Goal: Task Accomplishment & Management: Use online tool/utility

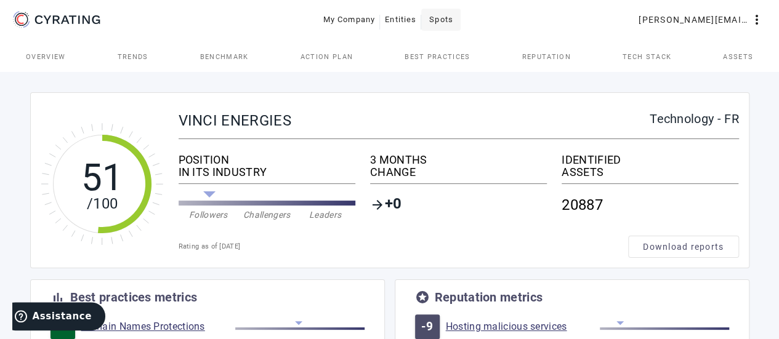
click at [443, 18] on span "Spots" at bounding box center [441, 20] width 24 height 20
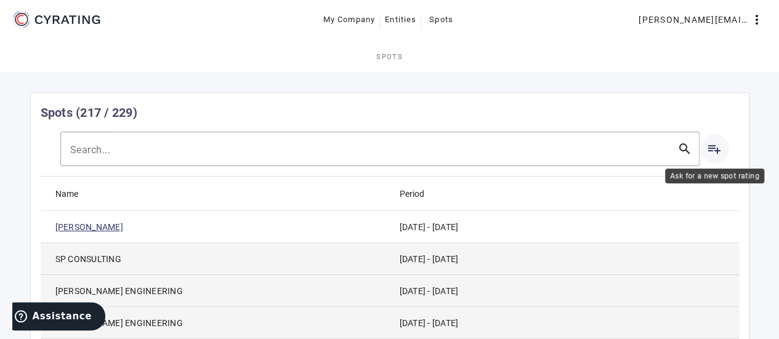
click at [718, 155] on mat-icon "playlist_add" at bounding box center [714, 149] width 15 height 15
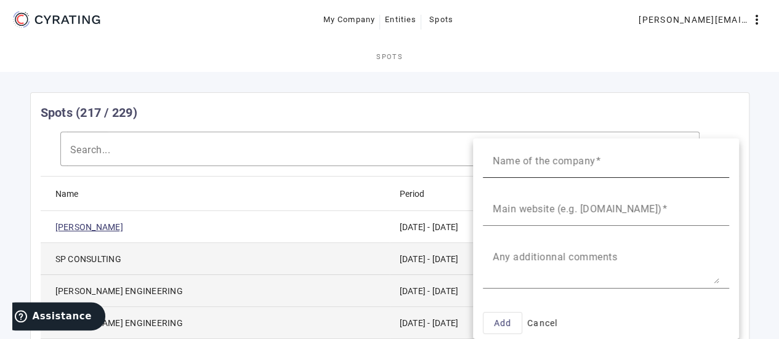
click at [572, 160] on mat-label "Name of the company" at bounding box center [544, 161] width 103 height 12
click at [572, 160] on input "Name of the company" at bounding box center [606, 165] width 227 height 15
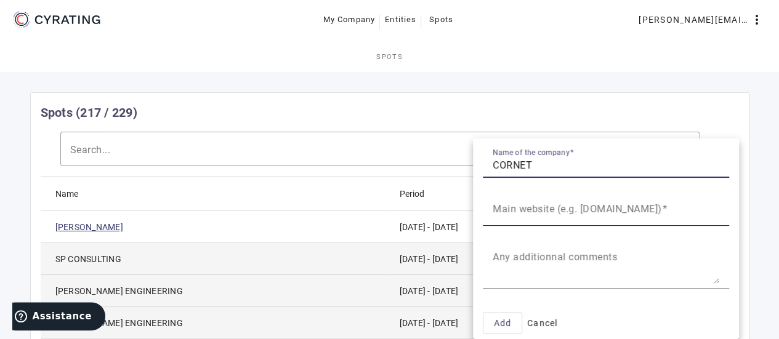
type input "CORNET"
click at [535, 206] on mat-label "Main website (e.g. [DOMAIN_NAME])" at bounding box center [577, 209] width 169 height 12
click at [535, 206] on input "Main website (e.g. [DOMAIN_NAME])" at bounding box center [606, 213] width 227 height 15
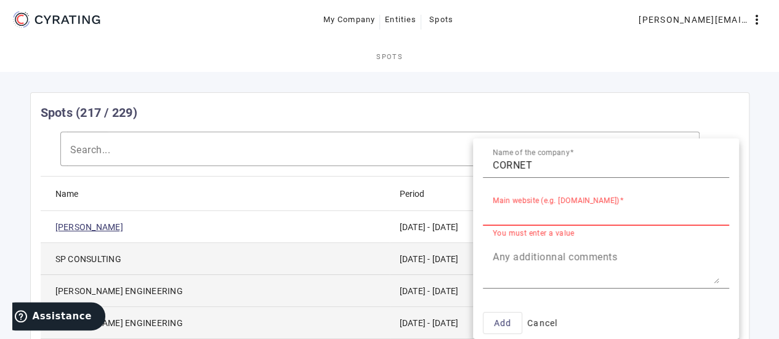
click at [514, 211] on input "Main website (e.g. [DOMAIN_NAME])" at bounding box center [606, 213] width 227 height 15
paste input "[DOMAIN_NAME]"
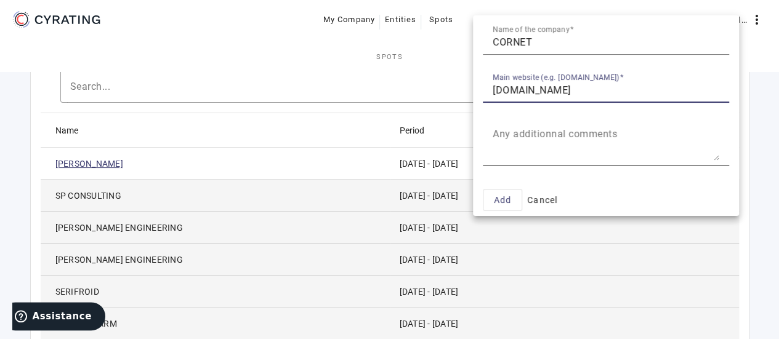
scroll to position [123, 0]
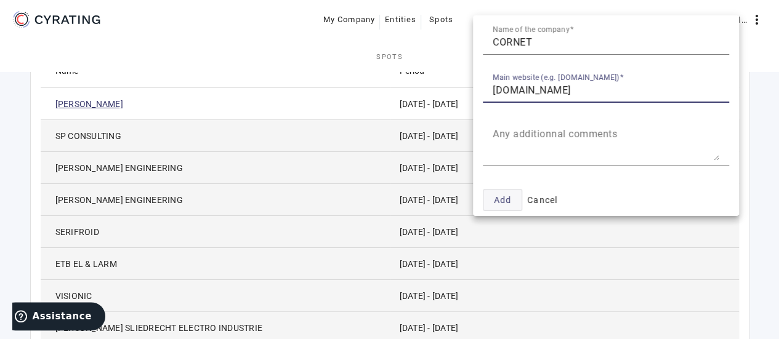
type input "[DOMAIN_NAME]"
click at [502, 196] on span "Add" at bounding box center [502, 200] width 18 height 15
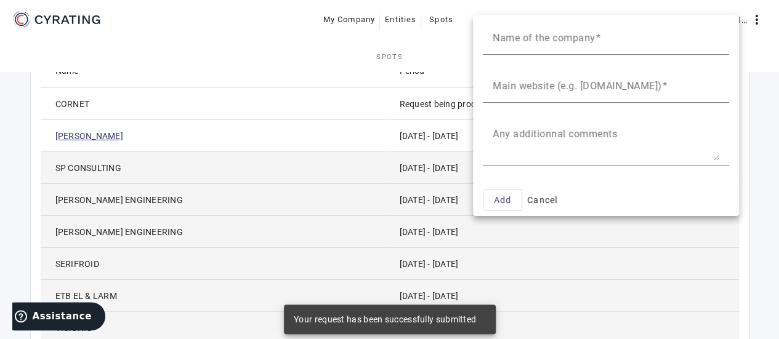
click at [769, 84] on div at bounding box center [389, 169] width 779 height 339
